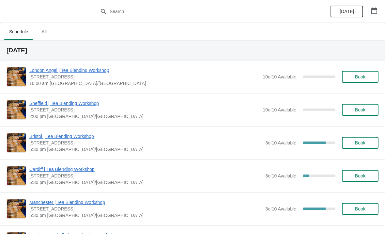
click at [82, 135] on span "Bristol | Tea Blending Workshop" at bounding box center [145, 136] width 233 height 7
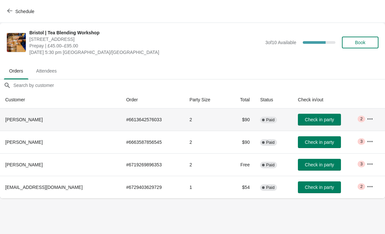
click at [132, 125] on td "# 6613642576033" at bounding box center [152, 119] width 63 height 22
click at [369, 114] on button "button" at bounding box center [370, 119] width 12 height 12
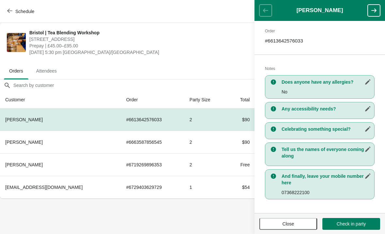
scroll to position [100, 0]
click at [375, 6] on button "button" at bounding box center [374, 11] width 12 height 12
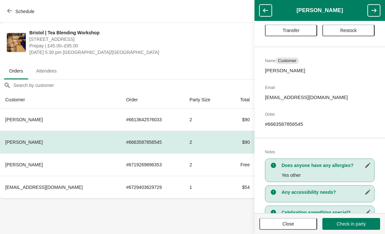
scroll to position [16, 0]
click at [373, 6] on button "button" at bounding box center [374, 11] width 12 height 12
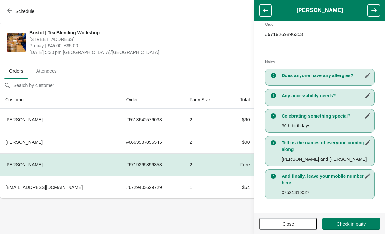
scroll to position [106, 0]
click at [372, 10] on icon "button" at bounding box center [373, 10] width 5 height 4
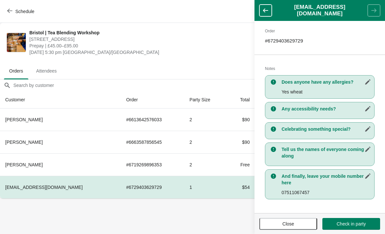
scroll to position [90, 0]
click at [185, 120] on td "2" at bounding box center [205, 119] width 43 height 22
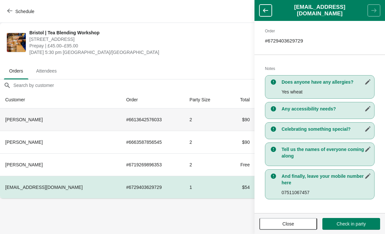
click at [268, 8] on icon "button" at bounding box center [265, 10] width 7 height 7
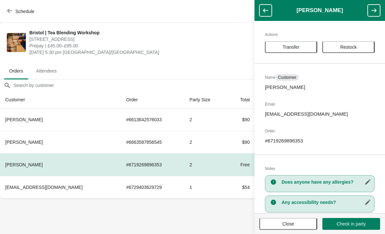
click at [266, 3] on header "[PERSON_NAME]" at bounding box center [320, 10] width 131 height 21
click at [268, 2] on header "[PERSON_NAME]" at bounding box center [320, 10] width 131 height 21
click at [269, 11] on button "button" at bounding box center [266, 11] width 12 height 12
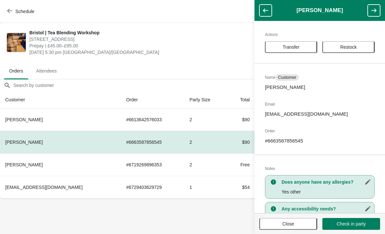
click at [263, 7] on icon "button" at bounding box center [265, 10] width 7 height 7
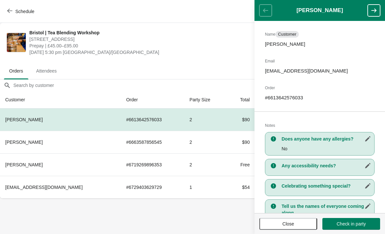
scroll to position [44, 0]
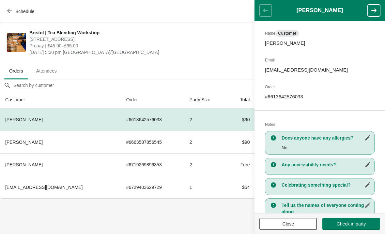
click at [380, 9] on button "button" at bounding box center [374, 11] width 12 height 12
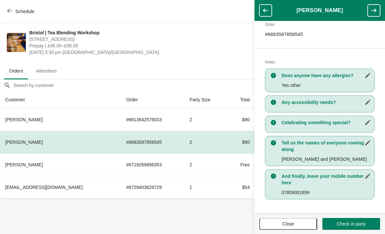
scroll to position [106, 0]
